Goal: Task Accomplishment & Management: Use online tool/utility

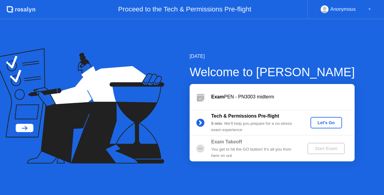
click at [328, 124] on div "Let's Go" at bounding box center [326, 122] width 27 height 5
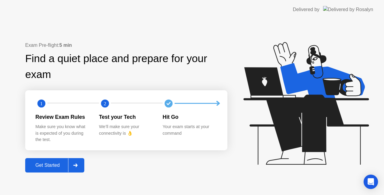
click at [73, 165] on div at bounding box center [75, 166] width 14 height 14
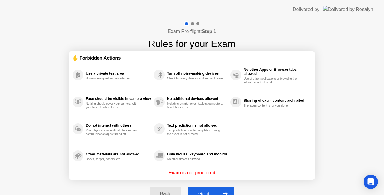
click at [230, 188] on div at bounding box center [225, 194] width 14 height 14
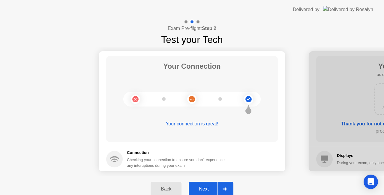
click at [228, 187] on div at bounding box center [224, 189] width 14 height 14
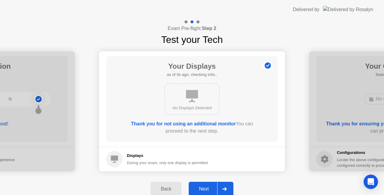
click at [228, 187] on div at bounding box center [224, 189] width 14 height 14
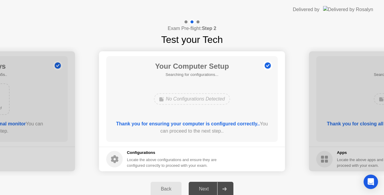
click at [228, 187] on div at bounding box center [224, 189] width 14 height 14
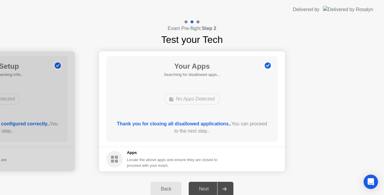
click at [228, 187] on div at bounding box center [224, 189] width 14 height 14
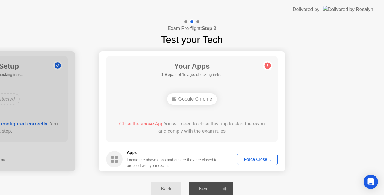
click at [254, 161] on div "Force Close..." at bounding box center [257, 159] width 37 height 5
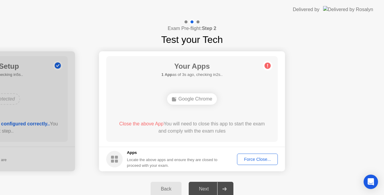
click at [268, 158] on div "Force Close..." at bounding box center [257, 159] width 37 height 5
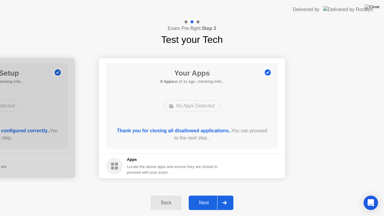
click at [227, 195] on icon at bounding box center [225, 203] width 5 height 4
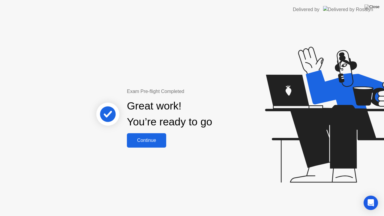
click at [150, 139] on div "Continue" at bounding box center [147, 140] width 36 height 5
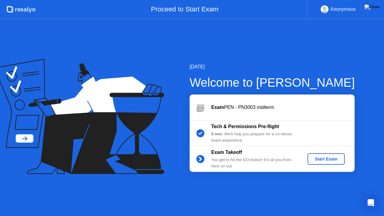
click at [329, 158] on div "Start Exam" at bounding box center [326, 159] width 32 height 5
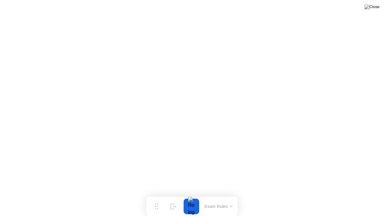
click at [378, 4] on button at bounding box center [372, 7] width 18 height 8
click at [159, 195] on button "Move" at bounding box center [157, 207] width 16 height 16
